Goal: Task Accomplishment & Management: Manage account settings

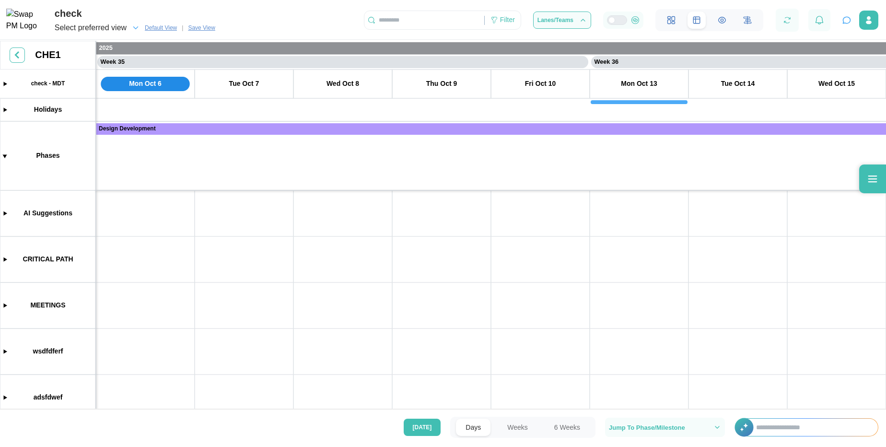
scroll to position [0, 16797]
click at [101, 22] on span "Select preferred view" at bounding box center [91, 27] width 72 height 13
click at [86, 31] on span "Select preferred view" at bounding box center [91, 27] width 72 height 13
click at [87, 27] on span "Select preferred view" at bounding box center [91, 27] width 72 height 13
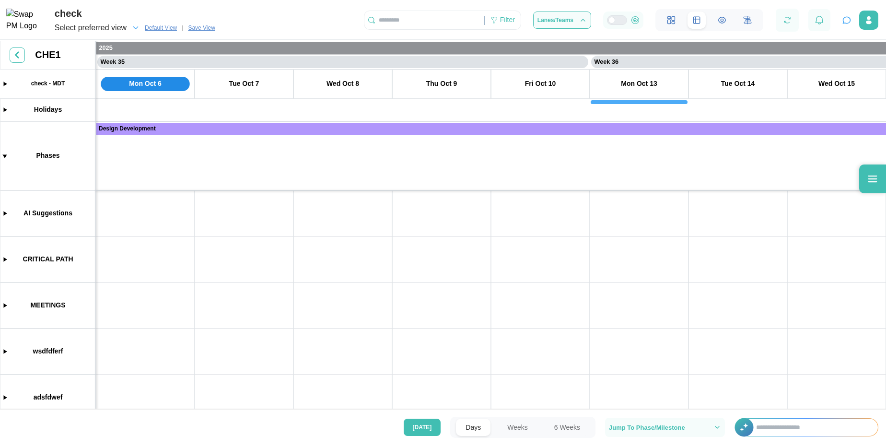
click at [87, 27] on span "Select preferred view" at bounding box center [91, 27] width 72 height 13
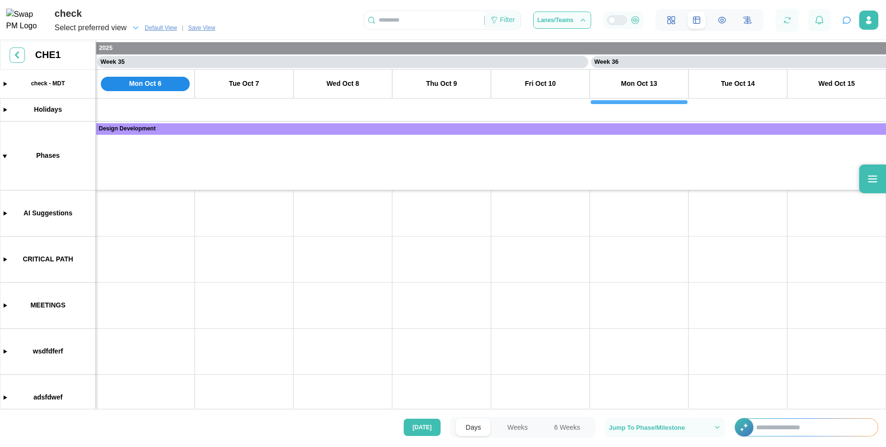
click at [501, 22] on div "Filter" at bounding box center [507, 20] width 15 height 11
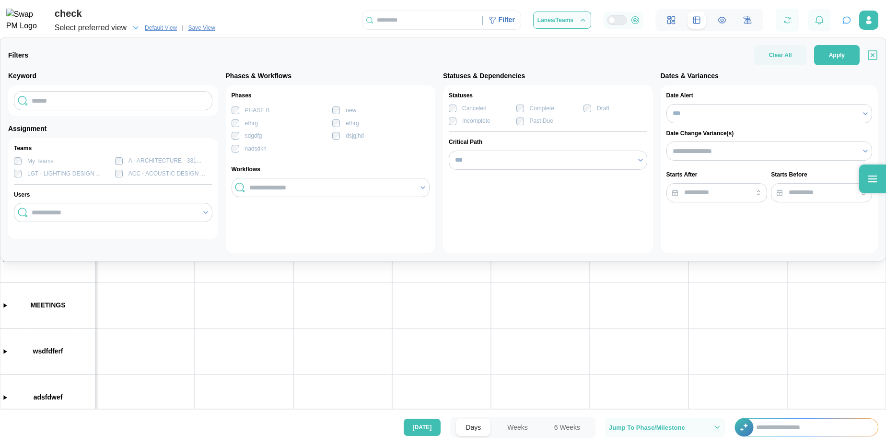
scroll to position [0, 0]
click at [874, 63] on div "Clear All Apply" at bounding box center [816, 55] width 124 height 20
click at [874, 56] on icon "button" at bounding box center [873, 55] width 10 height 12
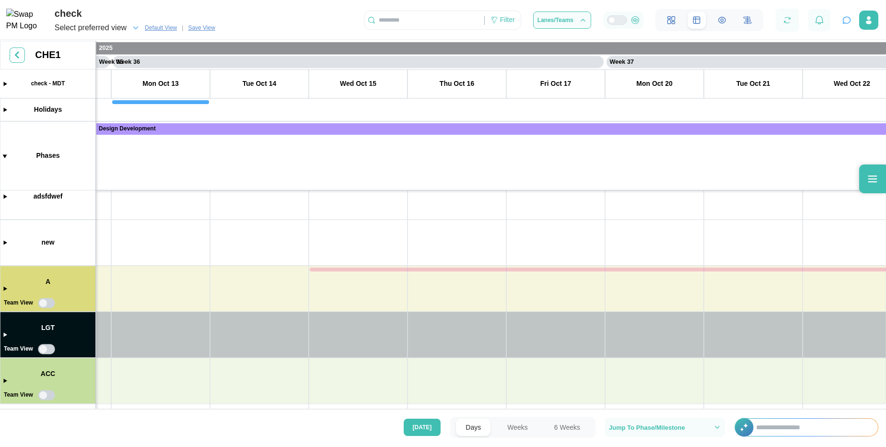
scroll to position [0, 19090]
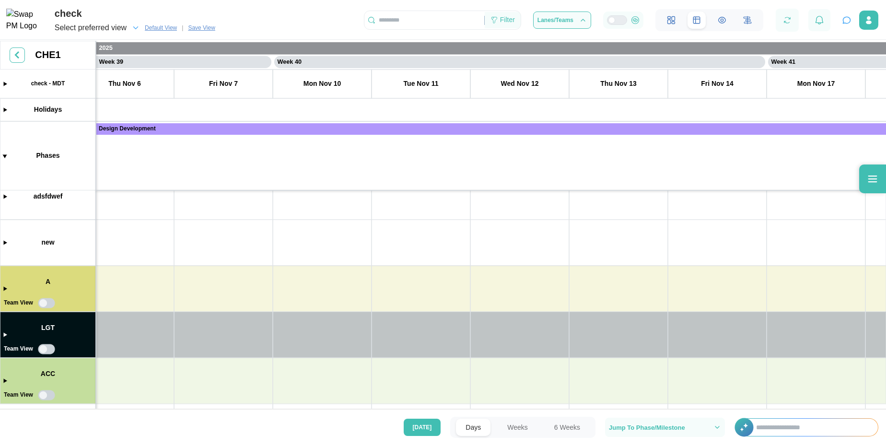
click at [500, 22] on div "Filter" at bounding box center [507, 20] width 15 height 11
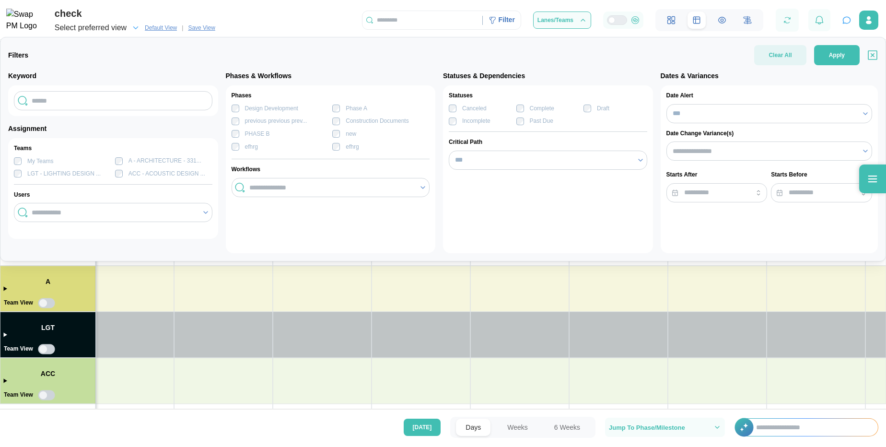
click at [779, 52] on span "Clear All" at bounding box center [780, 55] width 23 height 20
click at [875, 59] on icon "button" at bounding box center [873, 55] width 10 height 12
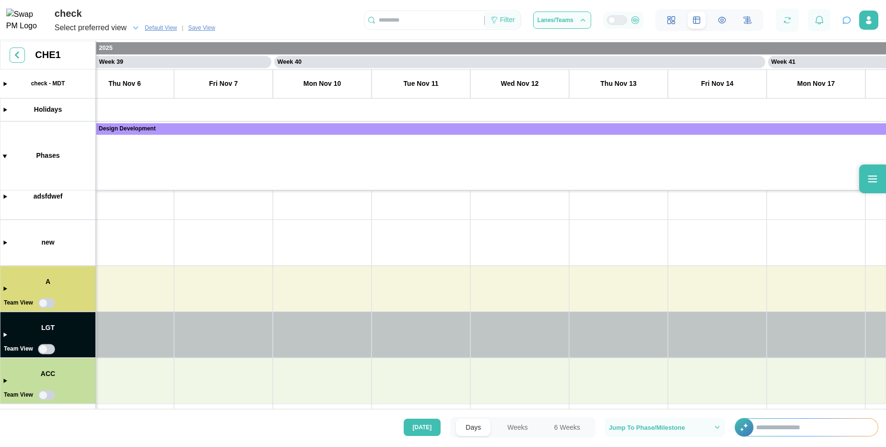
click at [491, 20] on icon at bounding box center [495, 20] width 8 height 8
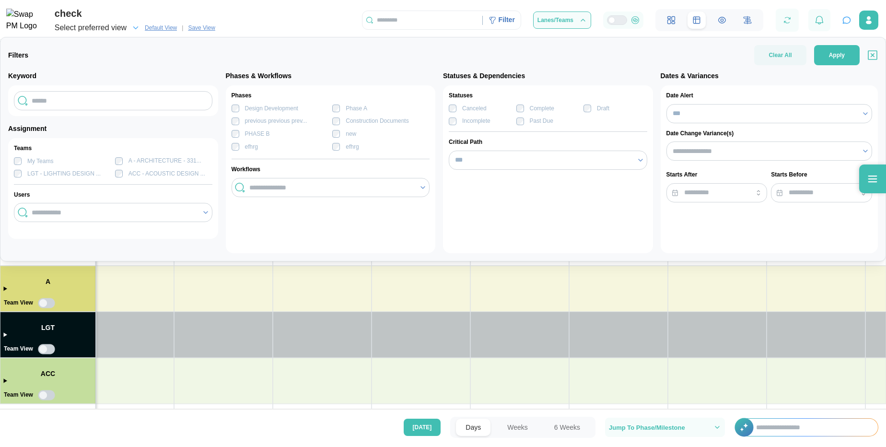
click at [121, 169] on div "My Teams A - ARCHITECTURE - 331... LGT - LIGHTING DESIGN ... ACC - ACOUSTIC DES…" at bounding box center [113, 167] width 199 height 22
click at [108, 106] on input "text" at bounding box center [113, 100] width 199 height 19
type input "****"
click at [124, 206] on div at bounding box center [112, 212] width 167 height 16
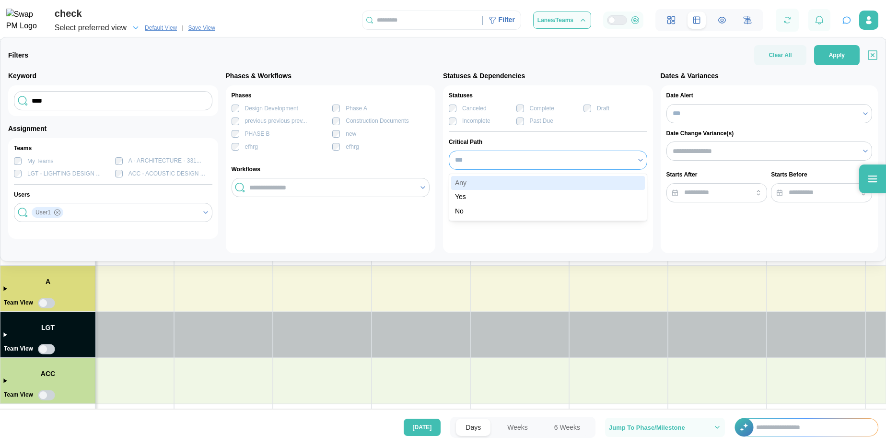
click at [477, 158] on input "***" at bounding box center [548, 160] width 199 height 19
type input "***"
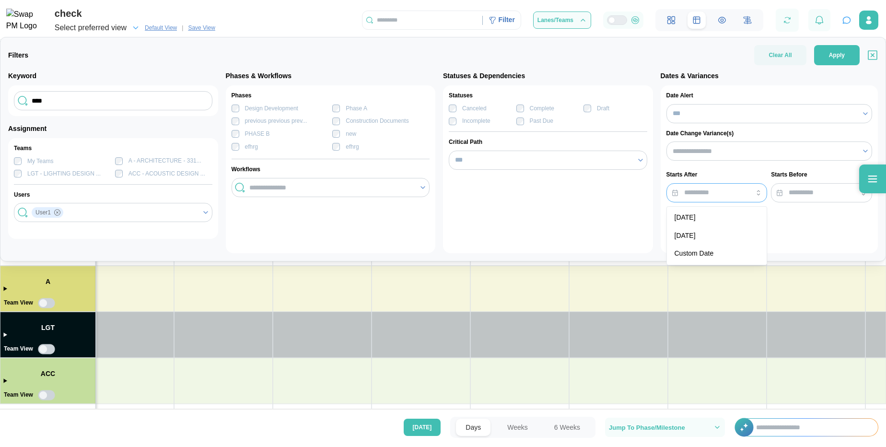
click at [703, 190] on input "search" at bounding box center [717, 192] width 101 height 19
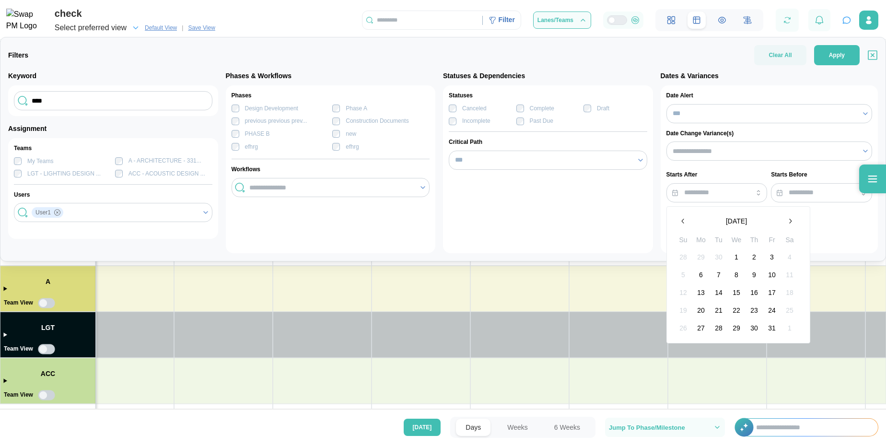
click at [754, 258] on button "2" at bounding box center [754, 256] width 17 height 17
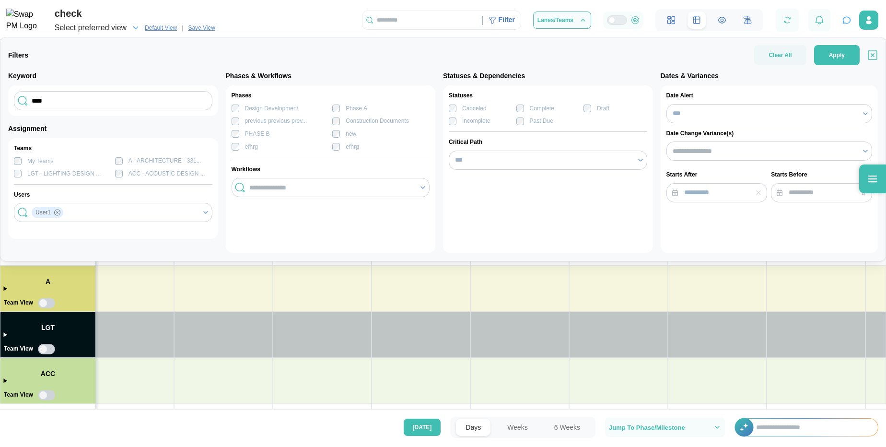
type input "**********"
click at [796, 199] on input "search" at bounding box center [821, 192] width 101 height 19
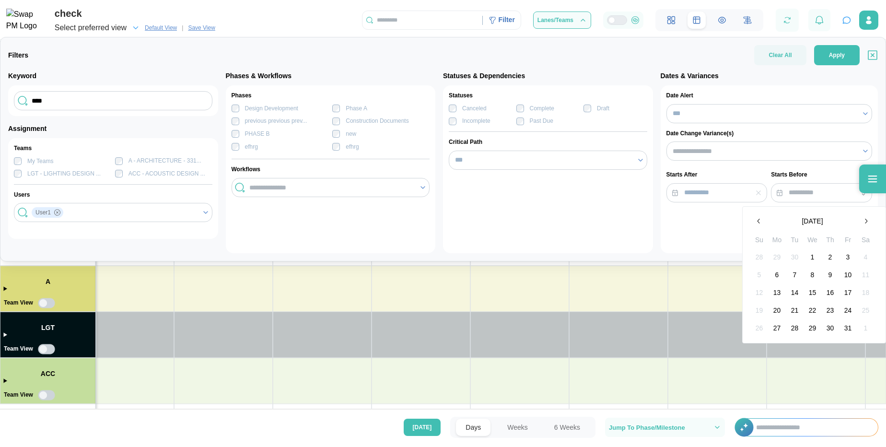
click at [790, 309] on button "21" at bounding box center [795, 310] width 17 height 17
type input "**********"
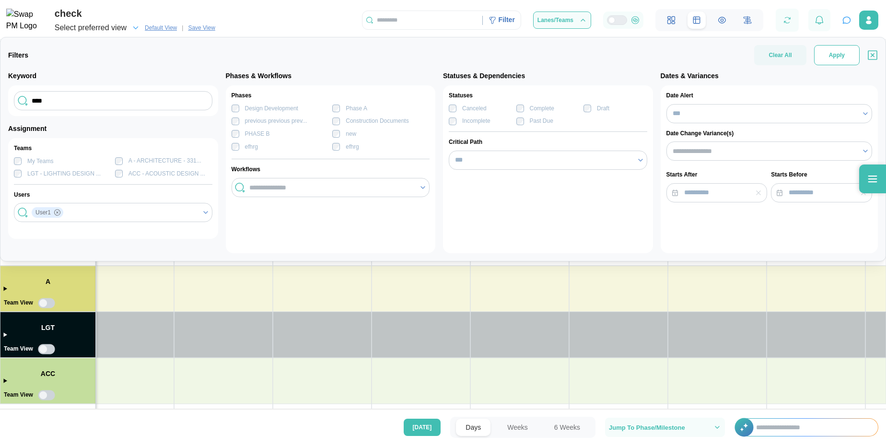
click at [836, 57] on span "Apply" at bounding box center [837, 55] width 16 height 19
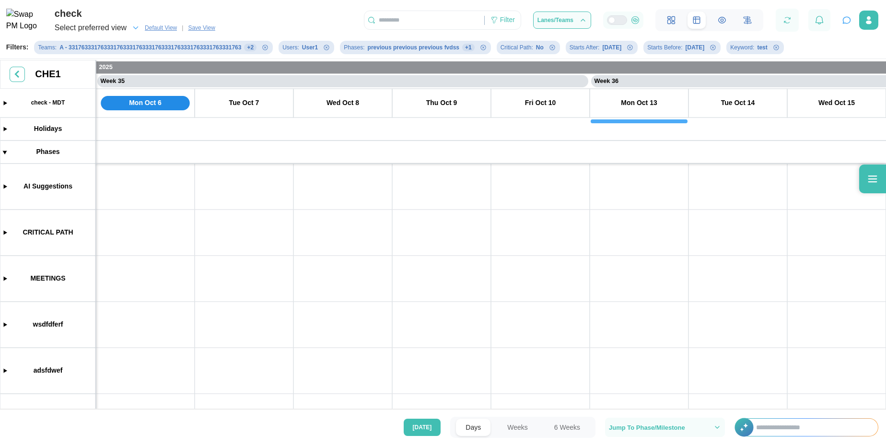
scroll to position [0, 16797]
click at [501, 22] on div "Filter" at bounding box center [507, 20] width 15 height 11
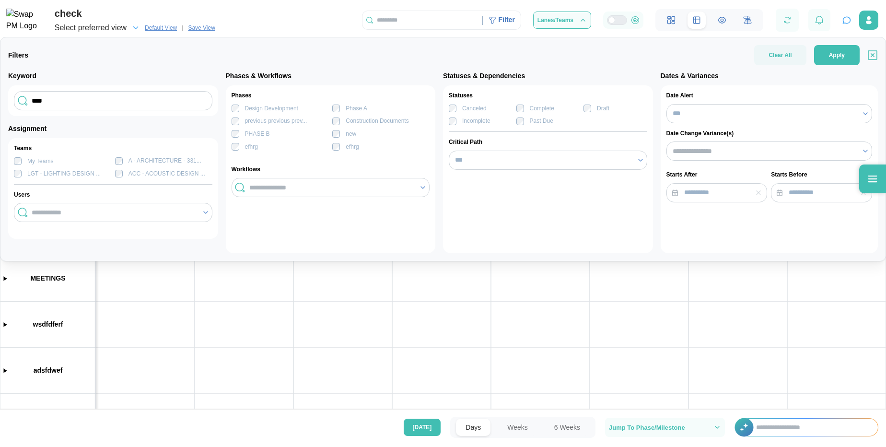
click at [873, 58] on icon "button" at bounding box center [873, 55] width 10 height 12
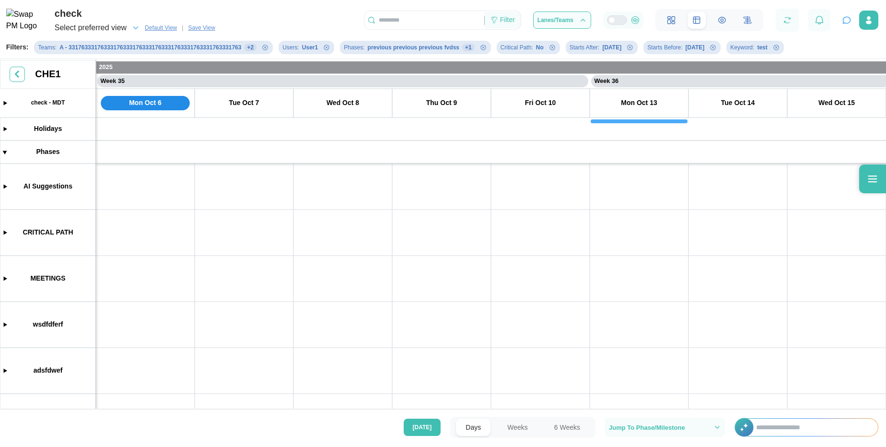
click at [498, 20] on icon at bounding box center [495, 20] width 8 height 8
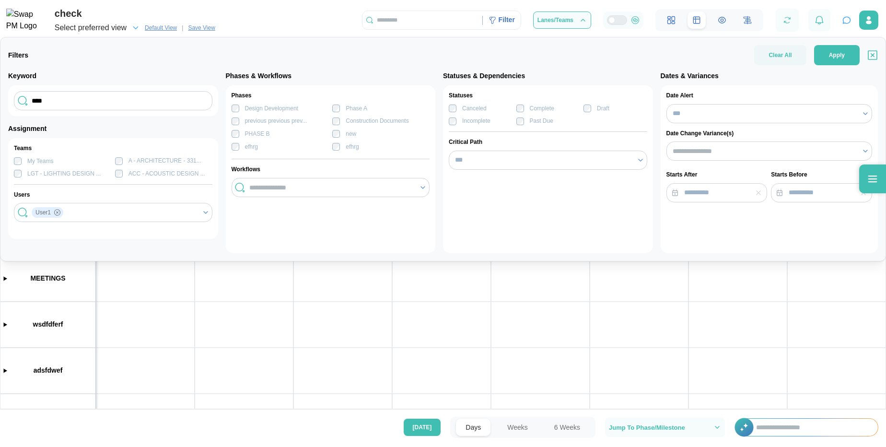
click at [868, 55] on icon "button" at bounding box center [873, 55] width 10 height 12
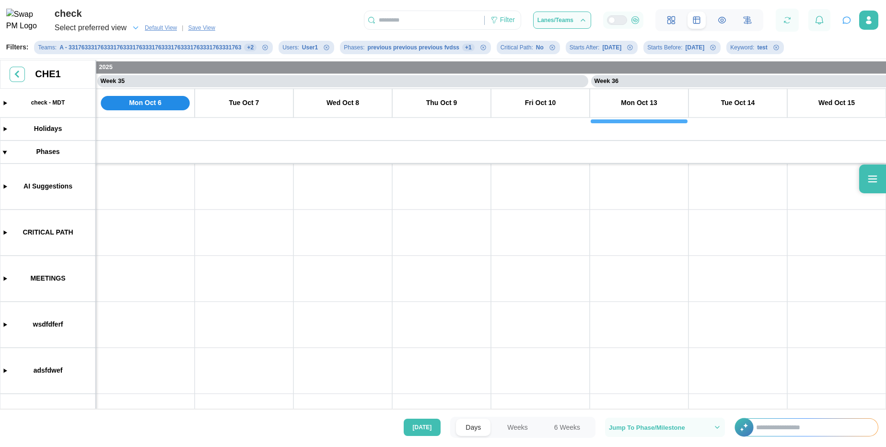
click at [198, 29] on span "Save View" at bounding box center [201, 28] width 27 height 10
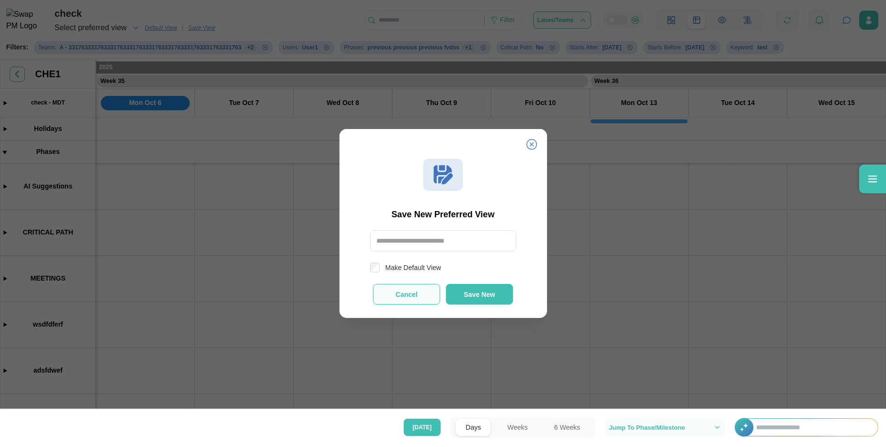
click at [402, 291] on button "Cancel" at bounding box center [406, 294] width 67 height 21
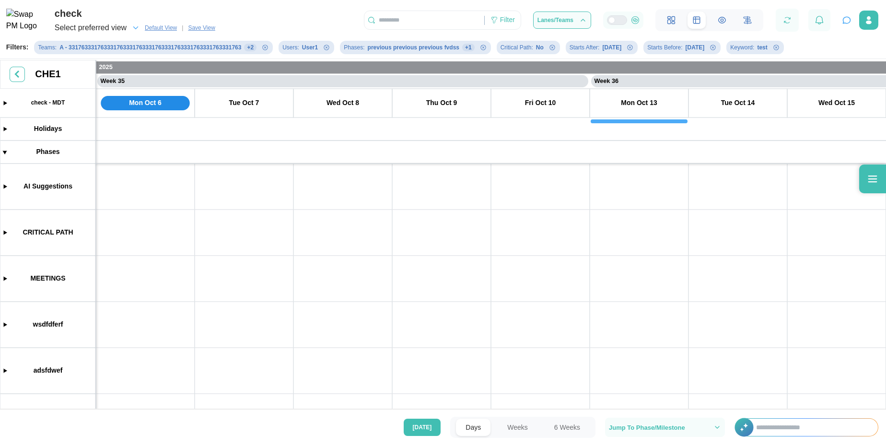
scroll to position [0, 0]
click at [98, 28] on span "Select preferred view" at bounding box center [91, 27] width 72 height 13
click at [164, 56] on div "Filters: Teams : A - 331763331763331763331763331763331763331763331763331763 + 2…" at bounding box center [395, 47] width 778 height 17
click at [511, 25] on div "Filter" at bounding box center [507, 20] width 15 height 11
click at [270, 17] on div "check Select preferred view Default View | Save View Filter Lanes/Teams" at bounding box center [443, 17] width 886 height 35
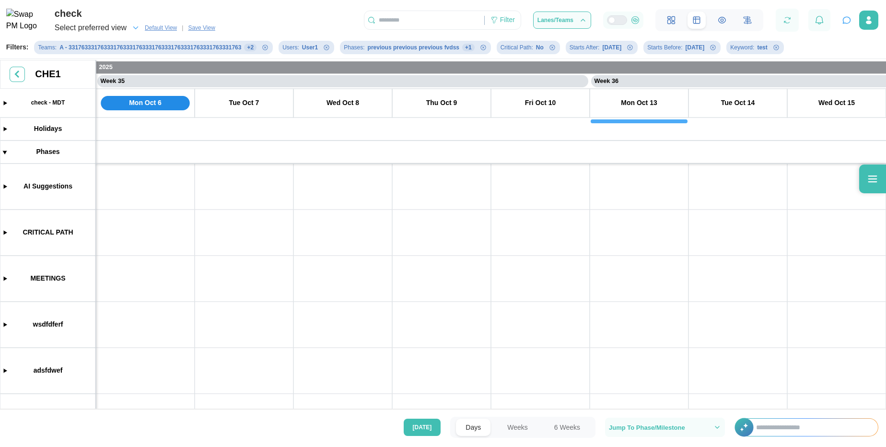
click at [190, 29] on span "Save View" at bounding box center [201, 28] width 27 height 10
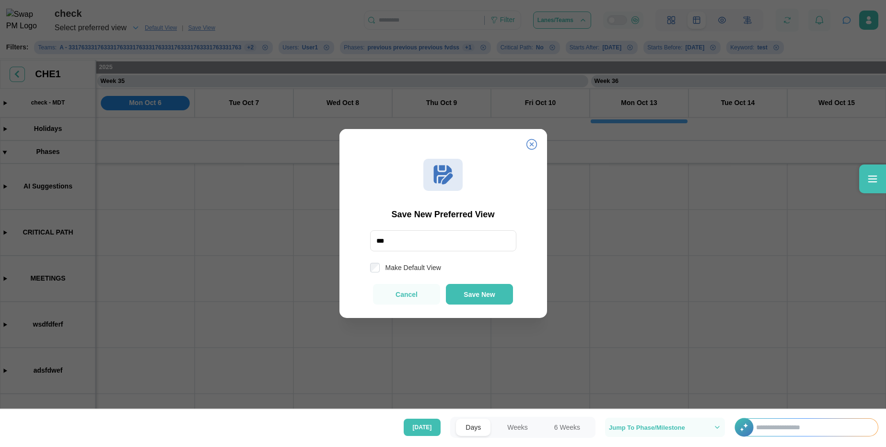
type input "****"
